Goal: Find specific page/section: Find specific page/section

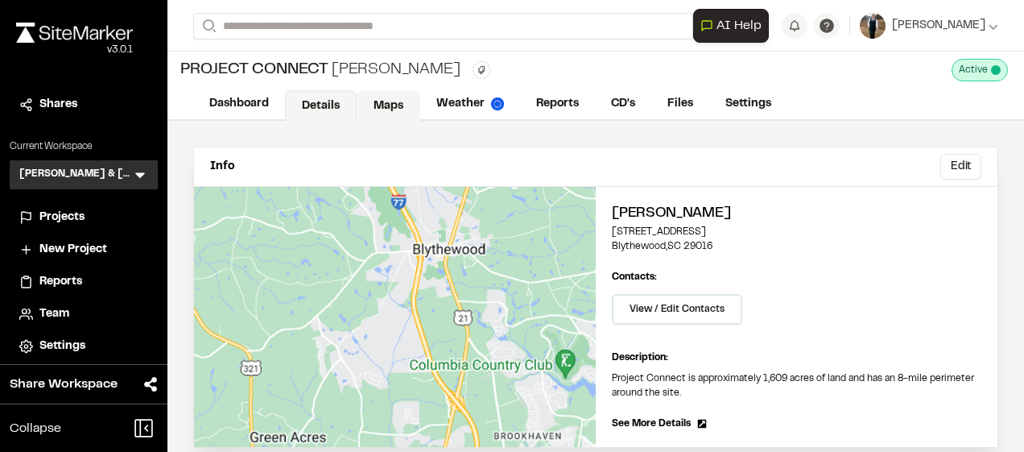
click at [390, 98] on link "Maps" at bounding box center [389, 105] width 64 height 31
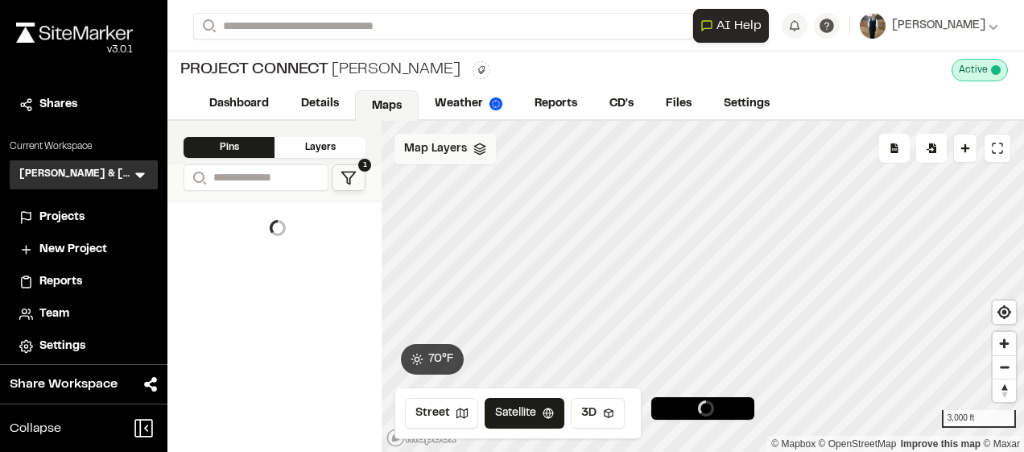
click at [448, 144] on span "Map Layers" at bounding box center [435, 149] width 63 height 18
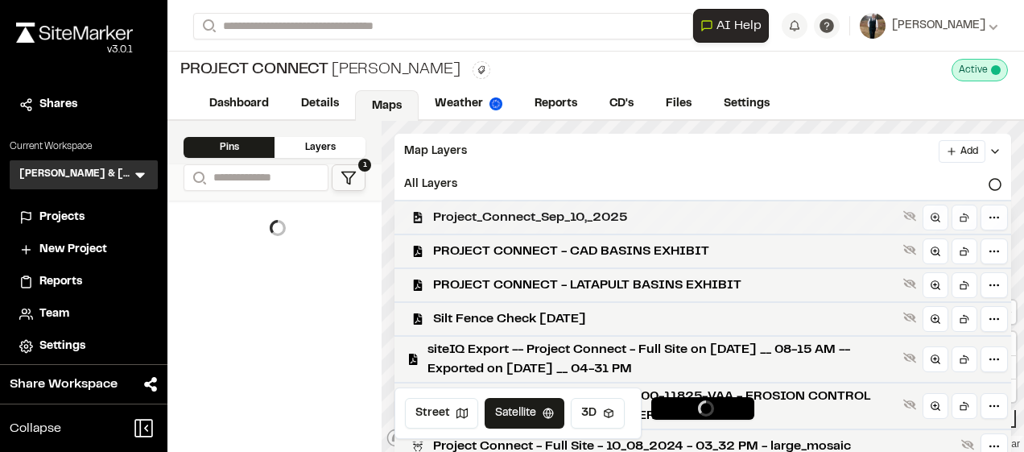
click at [497, 213] on span "Project_Connect_Sep_10,_2025" at bounding box center [665, 217] width 464 height 19
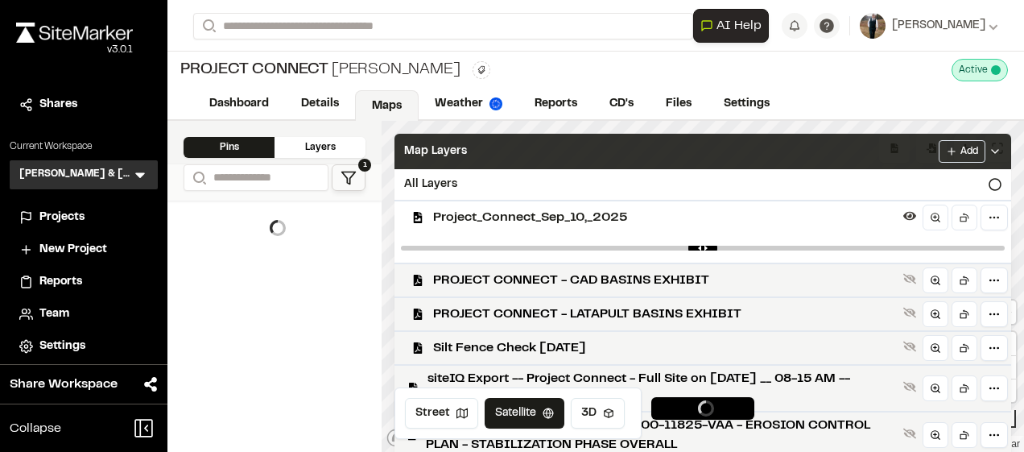
click at [476, 146] on div "Map Layers Add" at bounding box center [702, 151] width 617 height 35
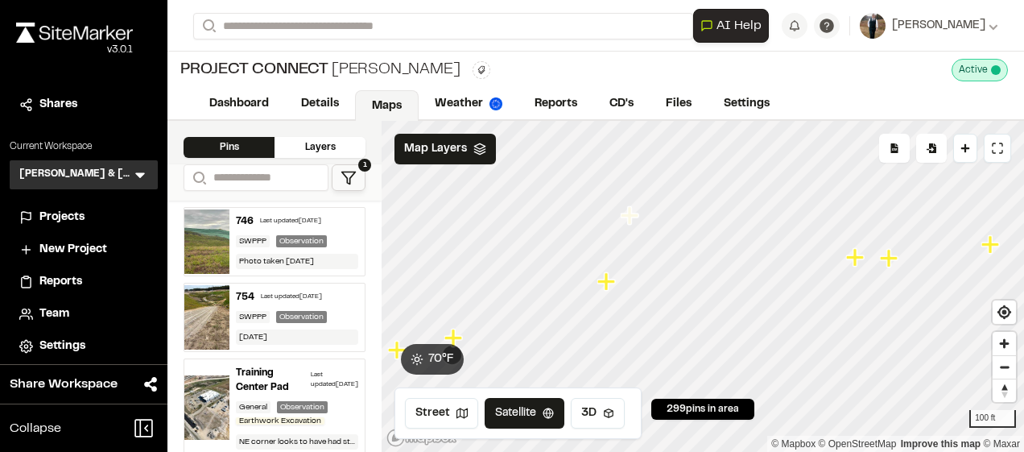
click at [607, 277] on icon "Map marker" at bounding box center [606, 281] width 18 height 18
